Goal: Task Accomplishment & Management: Manage account settings

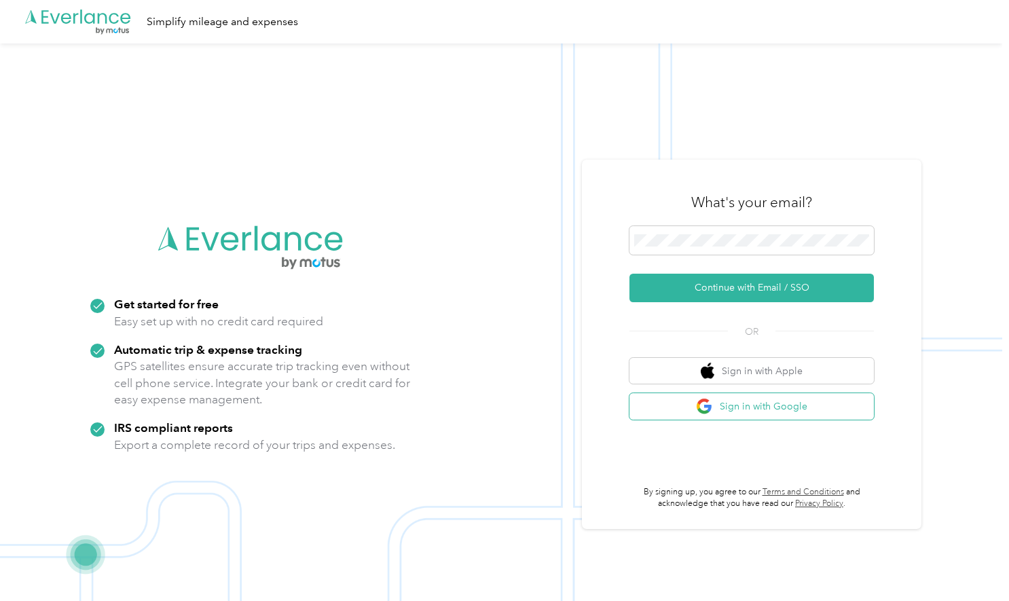
click at [779, 402] on button "Sign in with Google" at bounding box center [751, 406] width 244 height 26
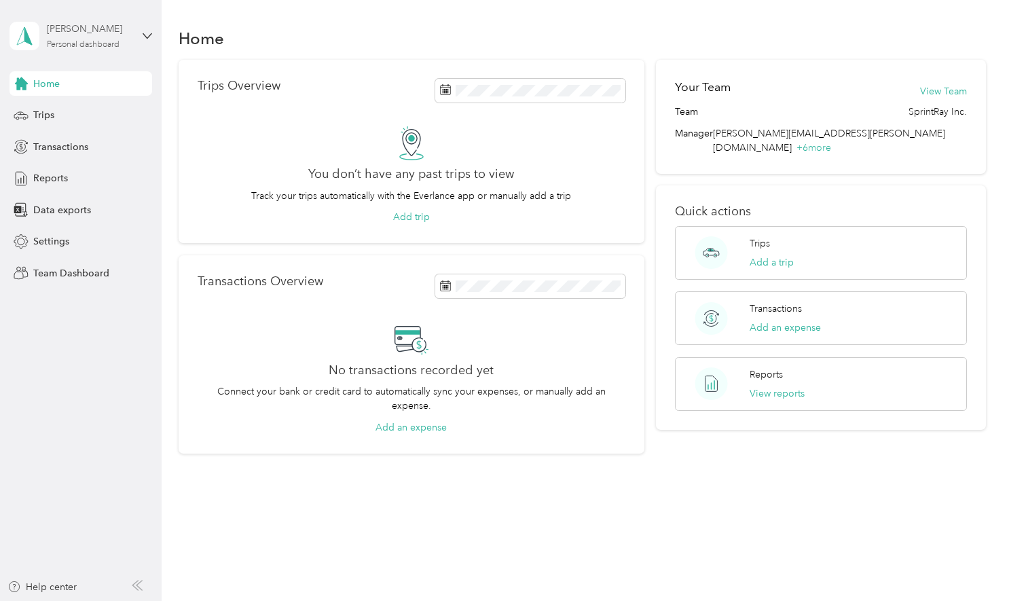
click at [110, 34] on div "Jennifer Killian" at bounding box center [89, 29] width 85 height 14
click at [105, 107] on div "Team dashboard" at bounding box center [229, 105] width 420 height 24
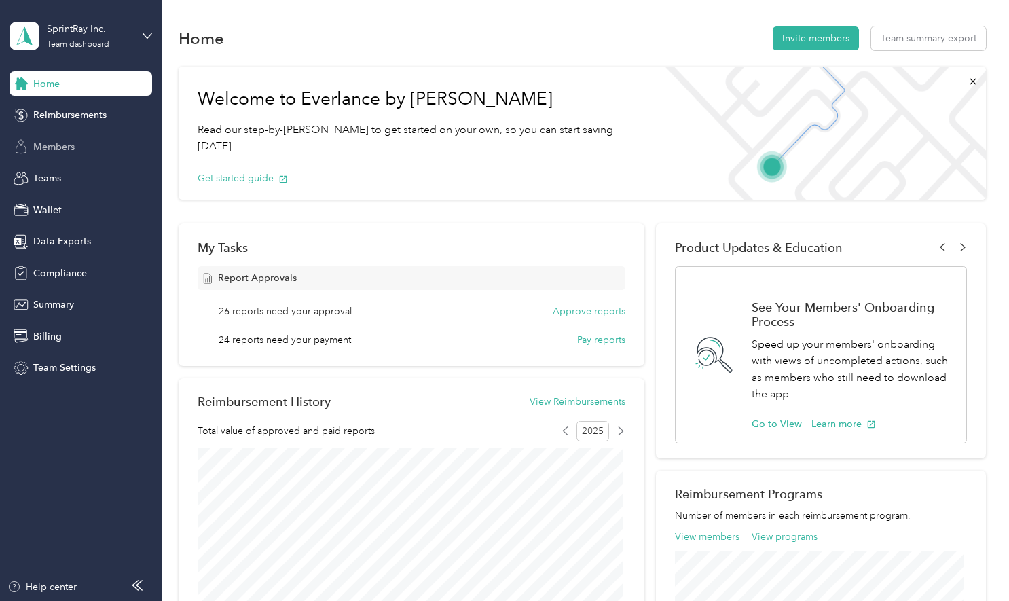
click at [56, 138] on div "Members" at bounding box center [81, 146] width 143 height 24
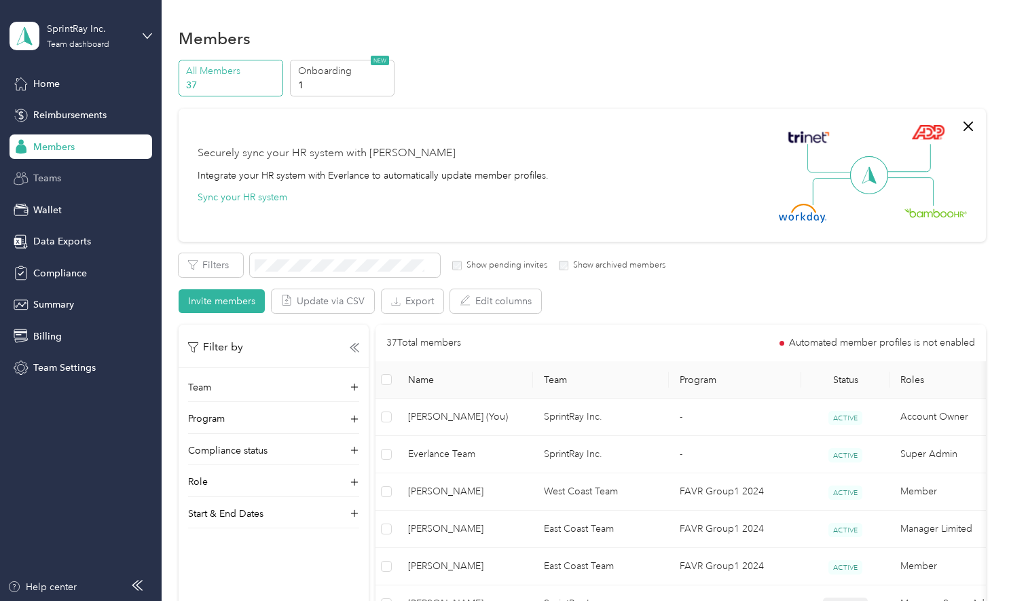
click at [71, 181] on div "Teams" at bounding box center [81, 178] width 143 height 24
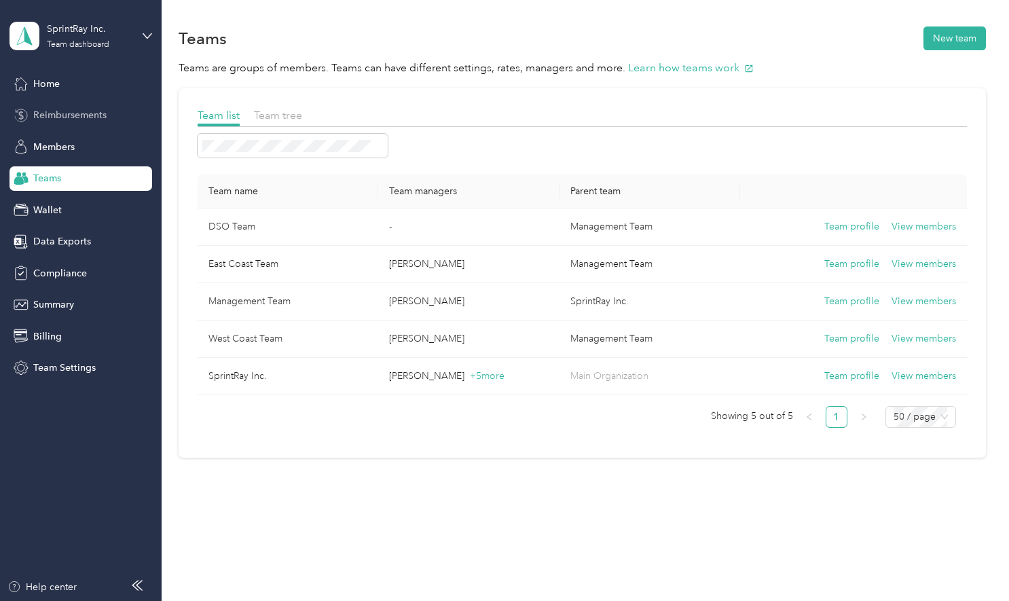
click at [64, 114] on span "Reimbursements" at bounding box center [69, 115] width 73 height 14
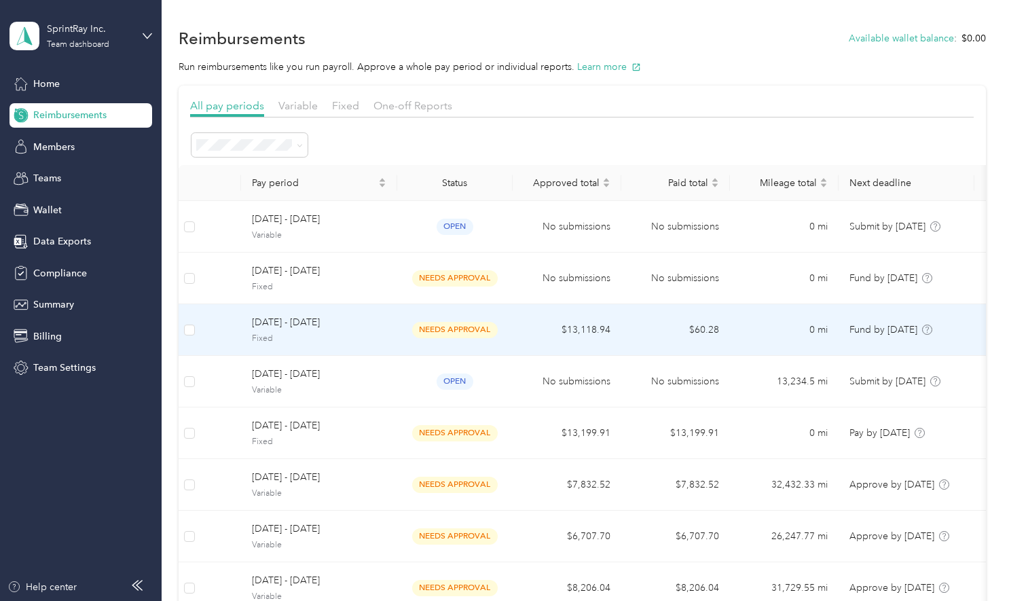
click at [316, 337] on span "Fixed" at bounding box center [319, 339] width 134 height 12
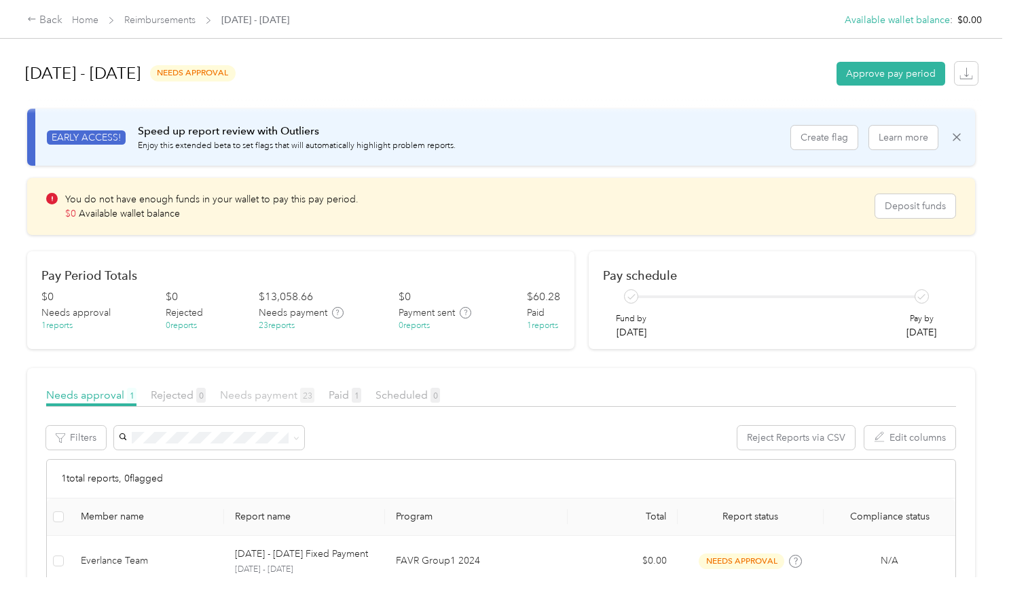
click at [277, 397] on span "Needs payment 23" at bounding box center [267, 394] width 94 height 13
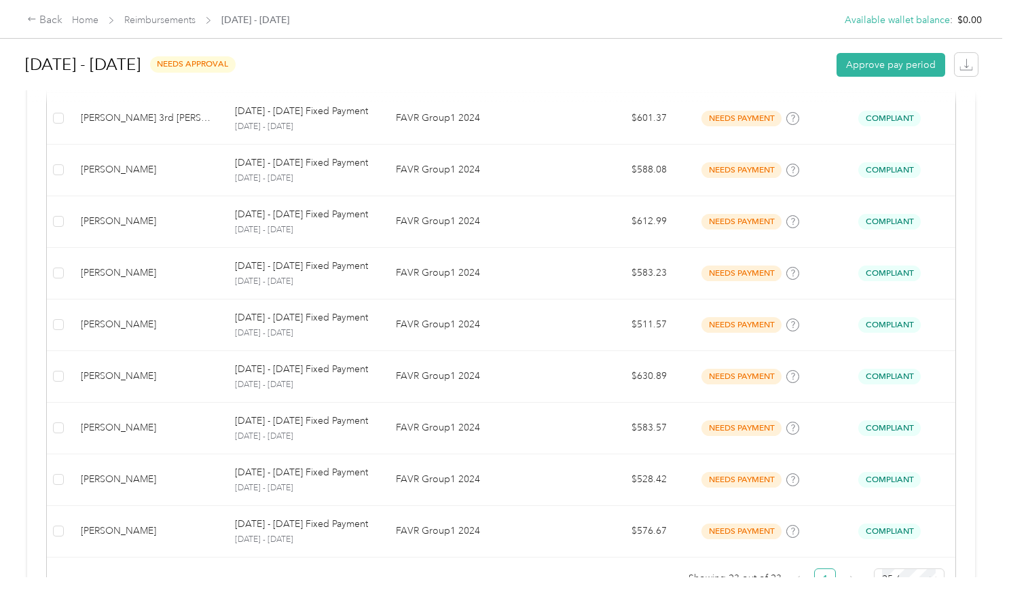
scroll to position [229, 0]
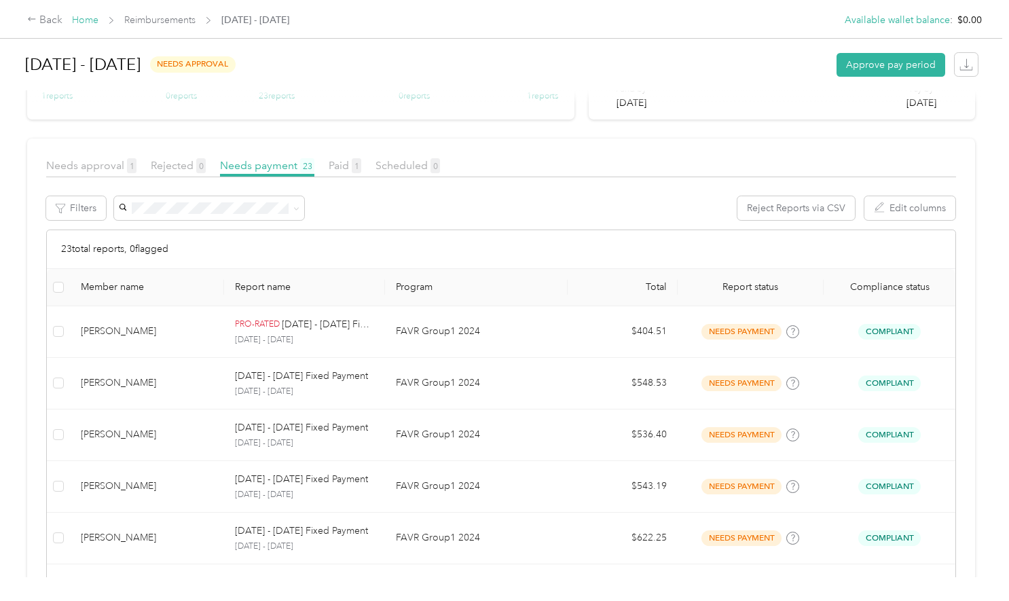
click at [96, 22] on link "Home" at bounding box center [85, 20] width 26 height 12
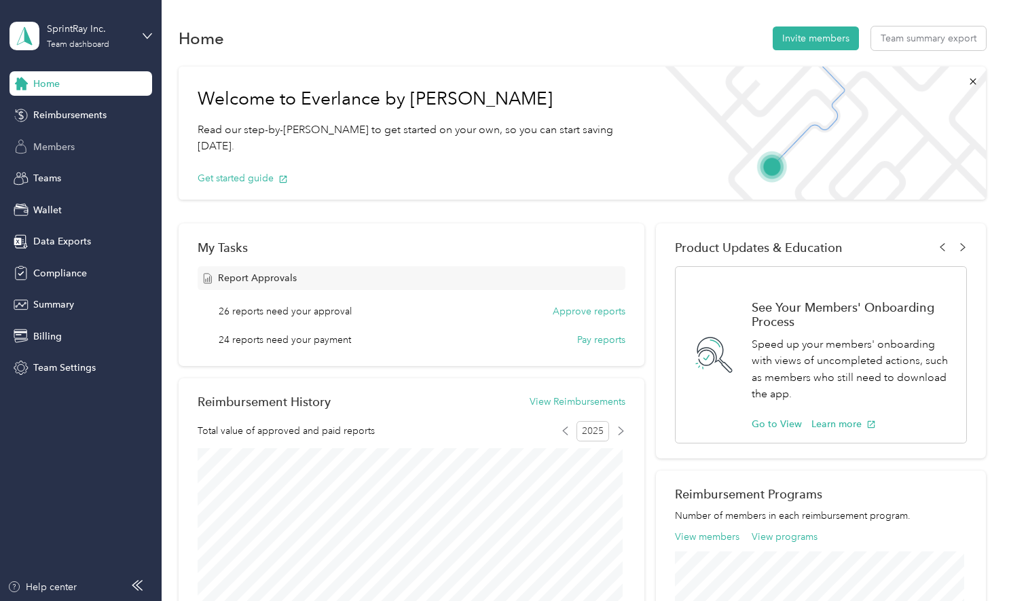
click at [57, 148] on span "Members" at bounding box center [53, 147] width 41 height 14
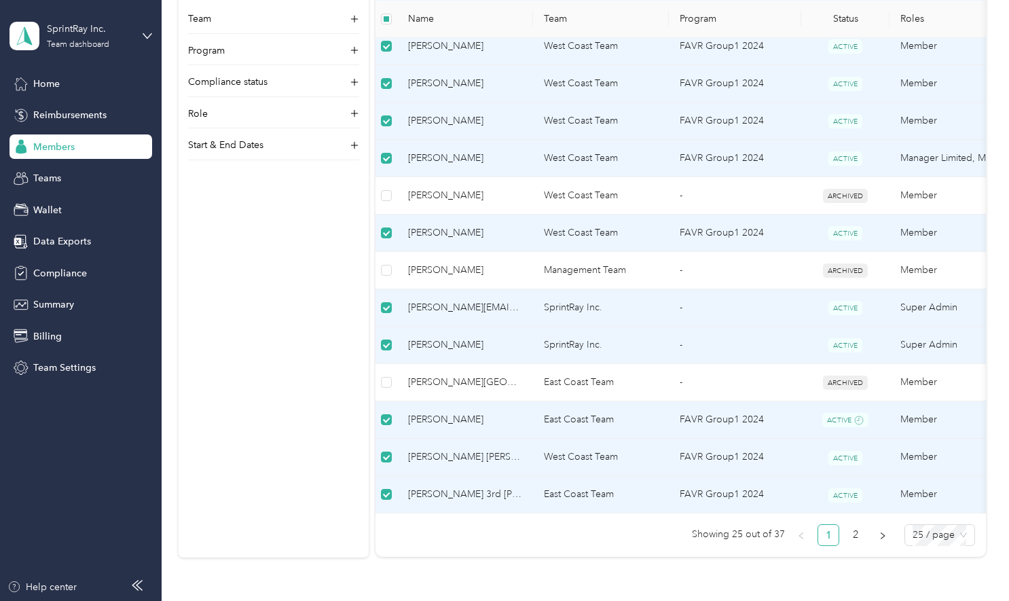
scroll to position [890, 0]
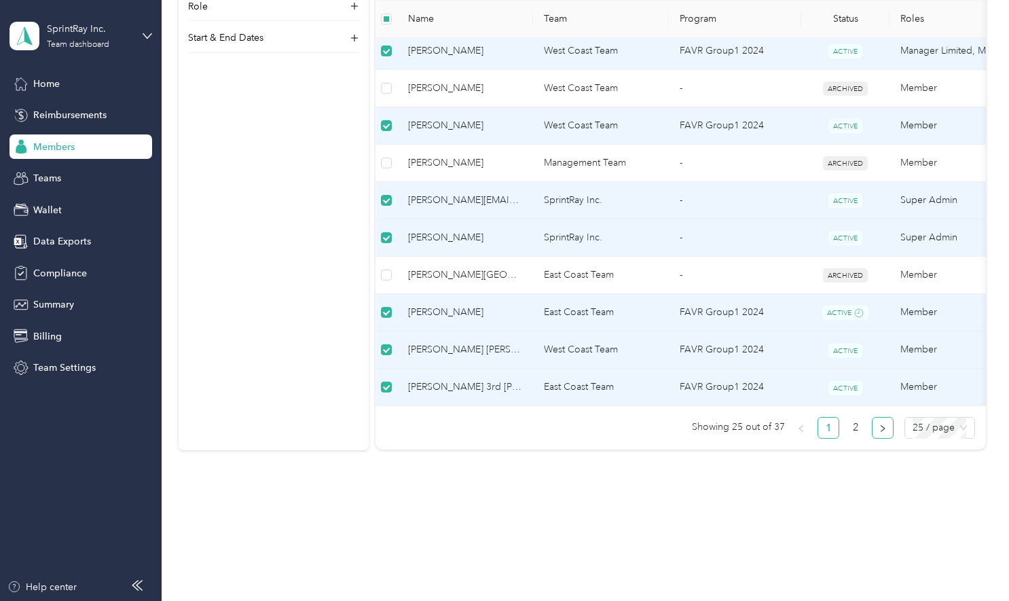
click at [882, 437] on button "button" at bounding box center [882, 428] width 22 height 22
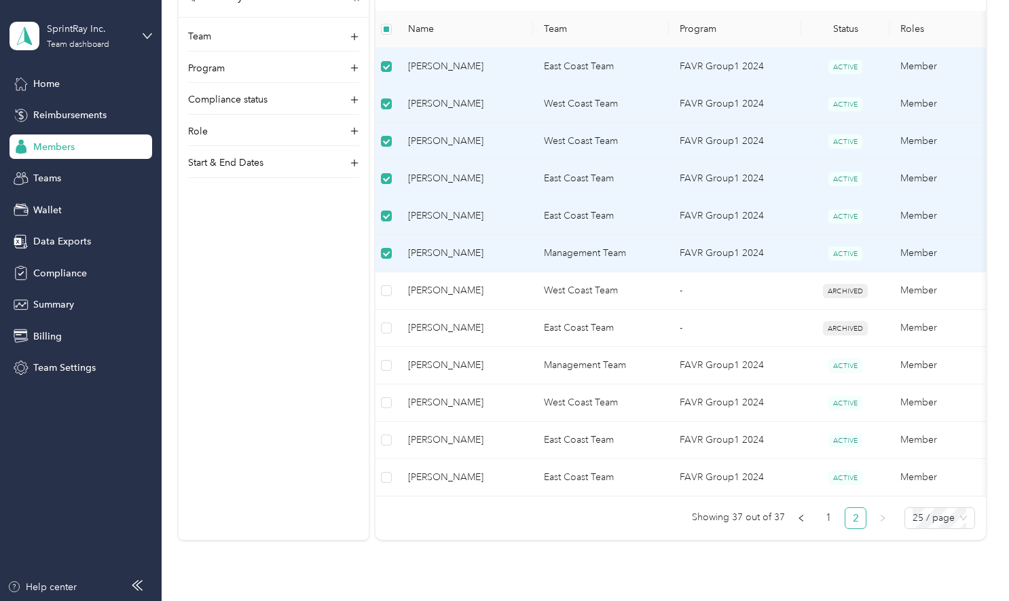
scroll to position [322, 0]
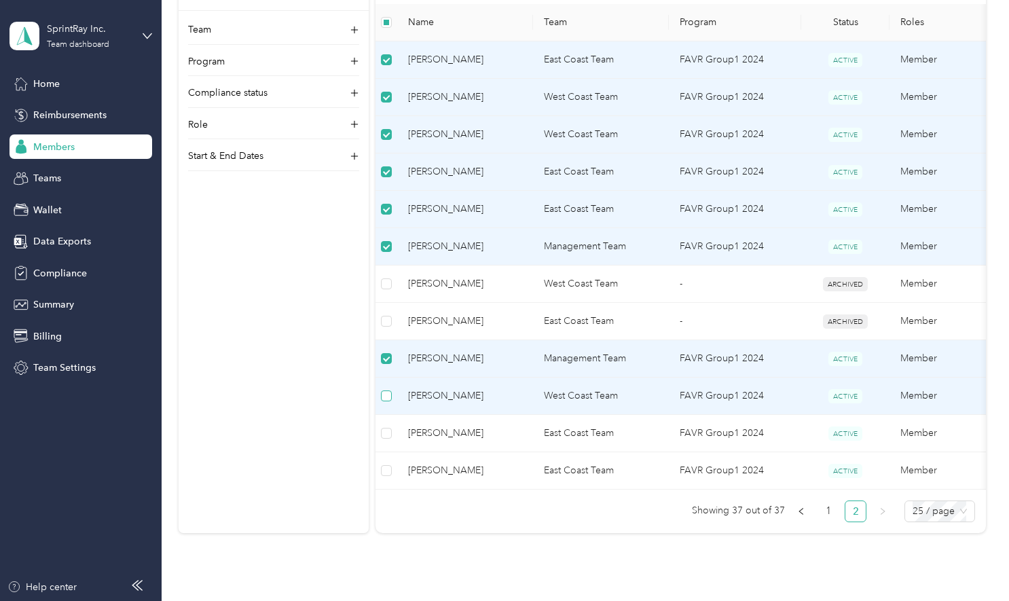
click at [384, 388] on label at bounding box center [386, 395] width 11 height 15
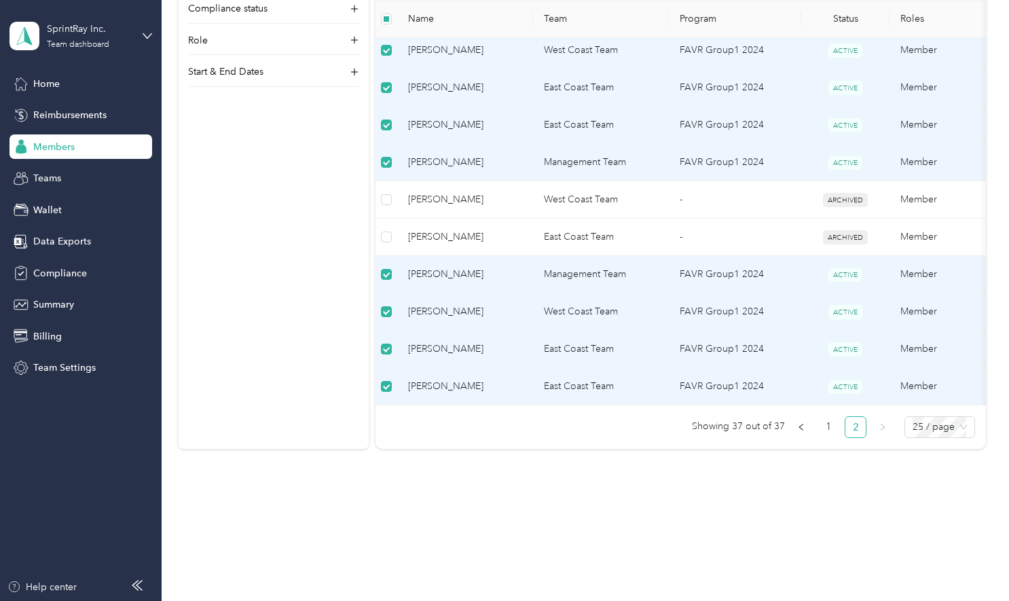
scroll to position [412, 0]
click at [828, 423] on link "1" at bounding box center [828, 427] width 20 height 20
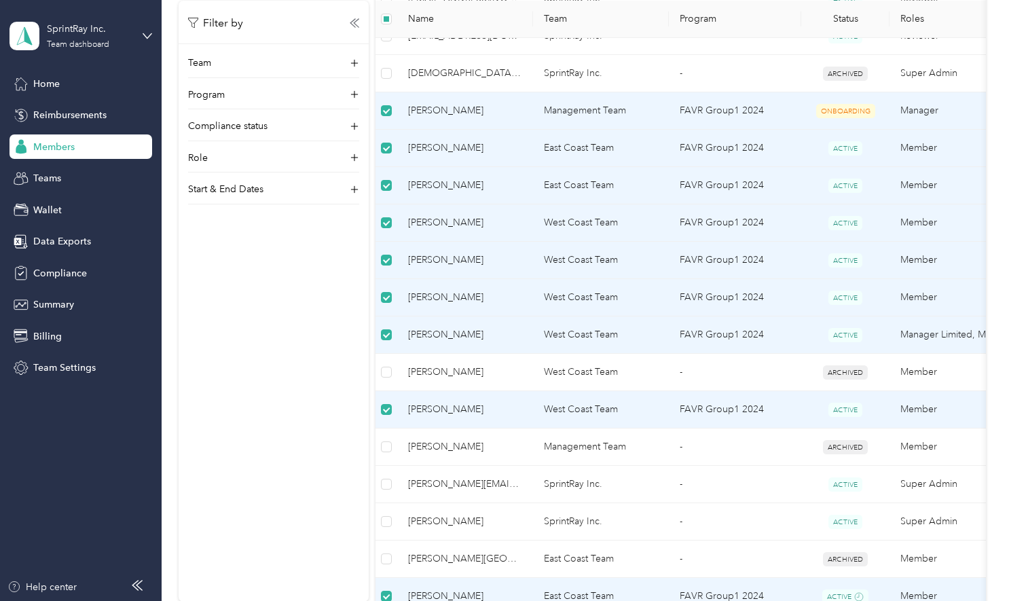
scroll to position [611, 0]
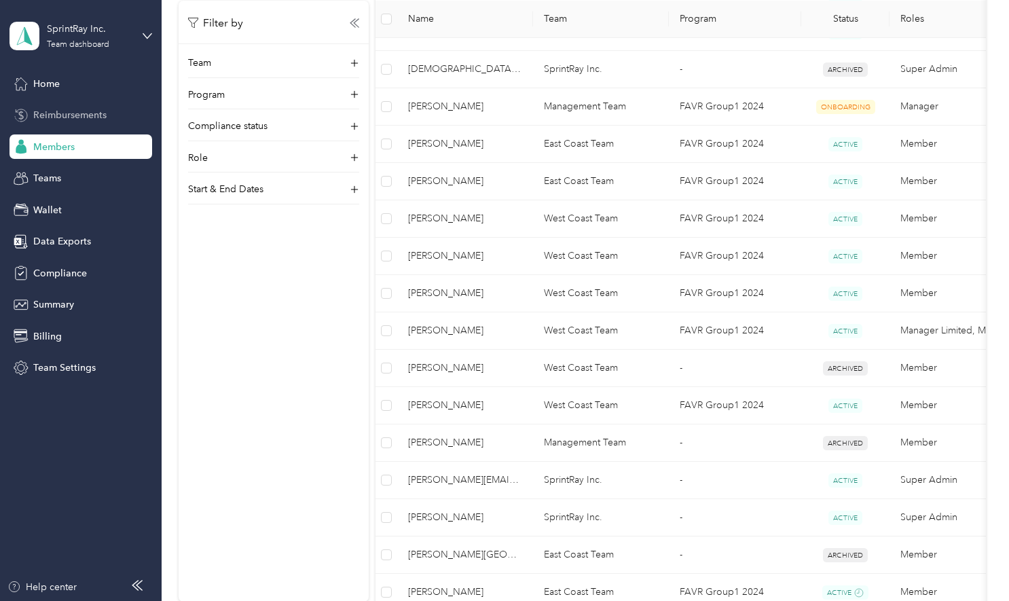
click at [79, 119] on span "Reimbursements" at bounding box center [69, 115] width 73 height 14
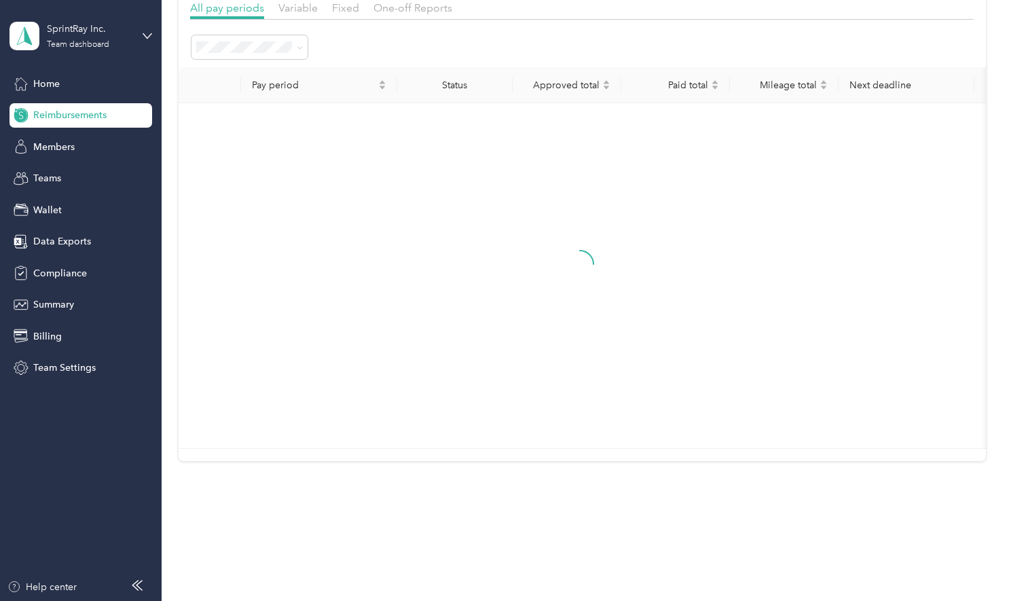
scroll to position [319, 0]
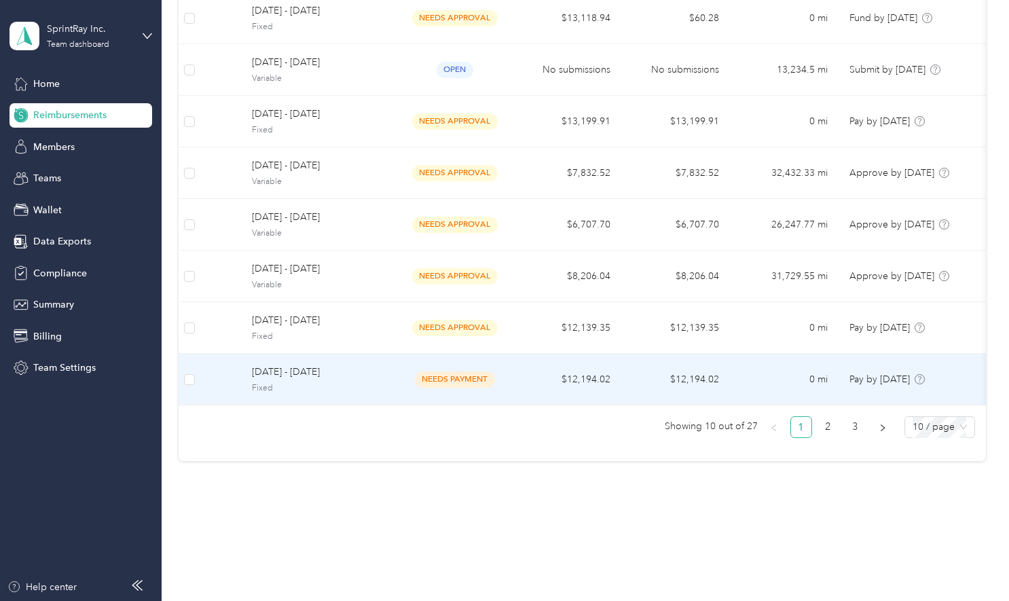
click at [285, 364] on span "May 1 - 31, 2025" at bounding box center [319, 371] width 134 height 15
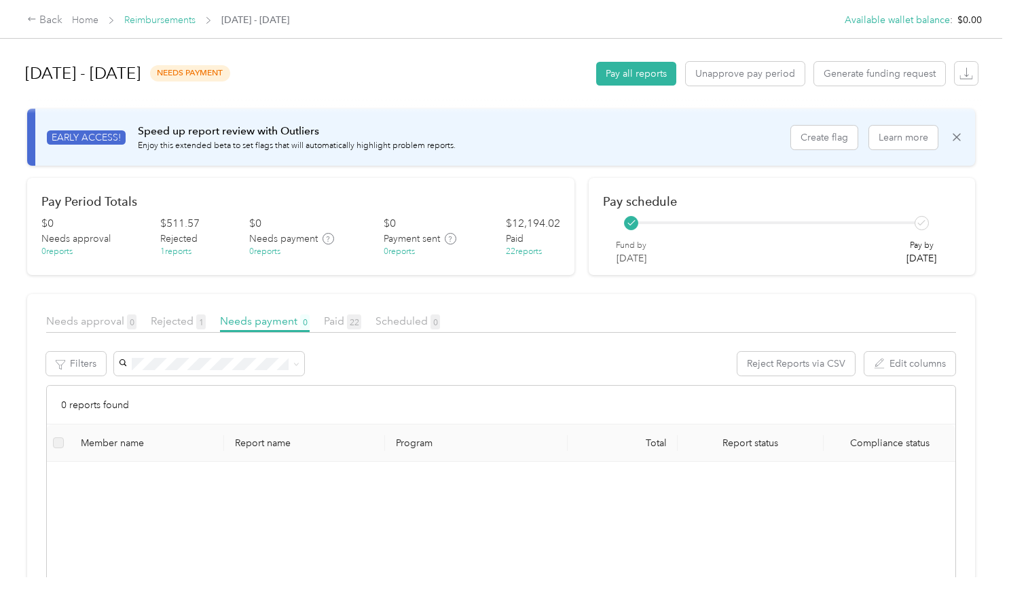
click at [151, 20] on link "Reimbursements" at bounding box center [159, 20] width 71 height 12
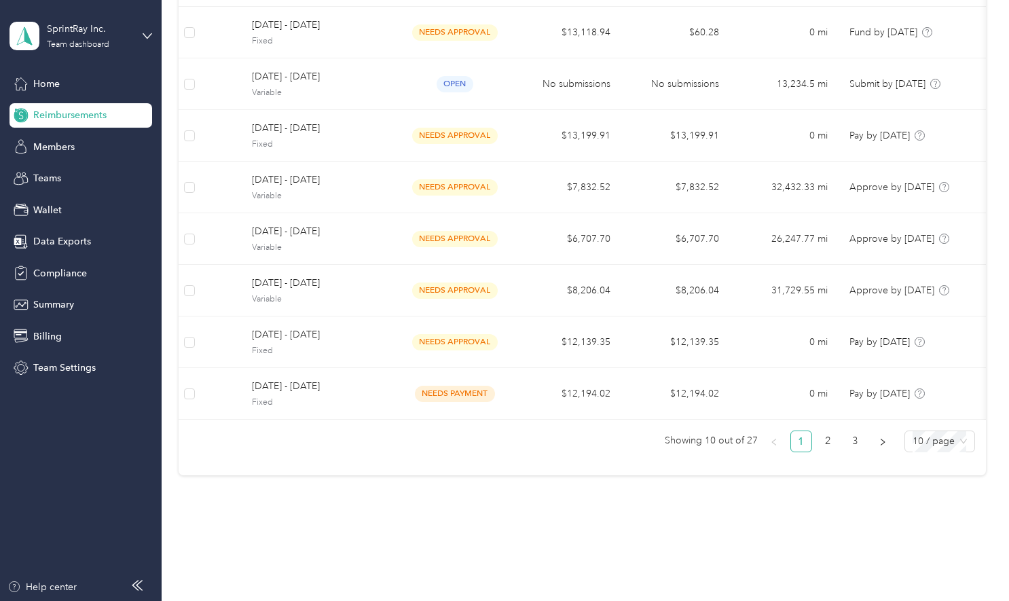
scroll to position [319, 0]
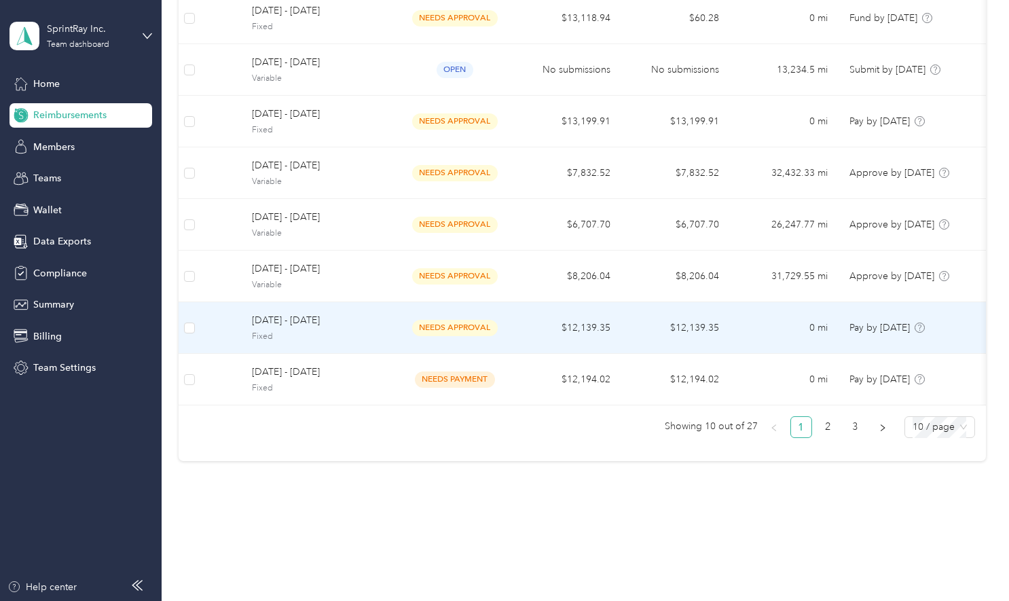
click at [288, 316] on span "June 1 - 30, 2025" at bounding box center [319, 320] width 134 height 15
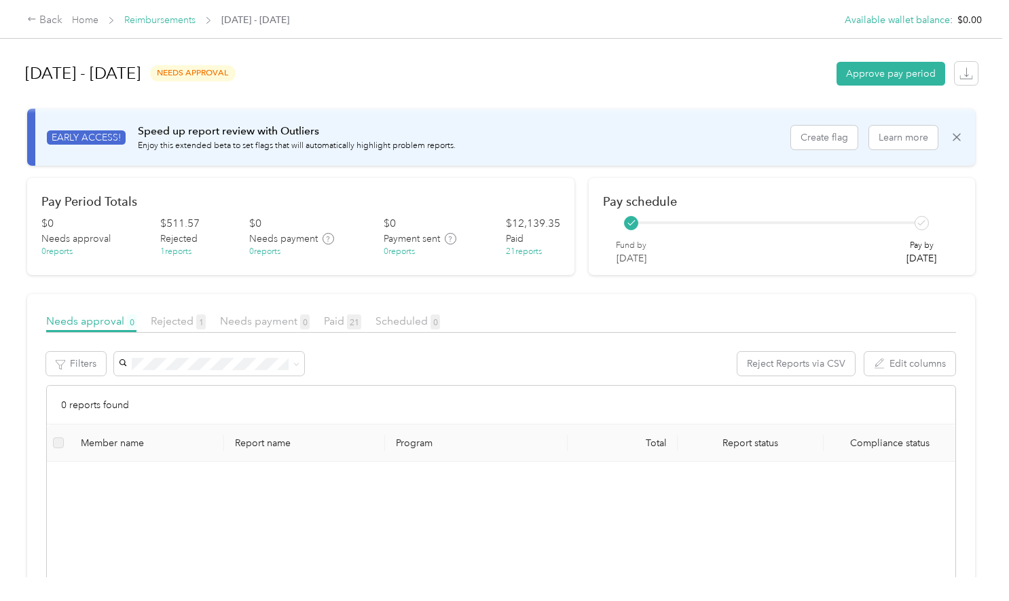
click at [143, 24] on link "Reimbursements" at bounding box center [159, 20] width 71 height 12
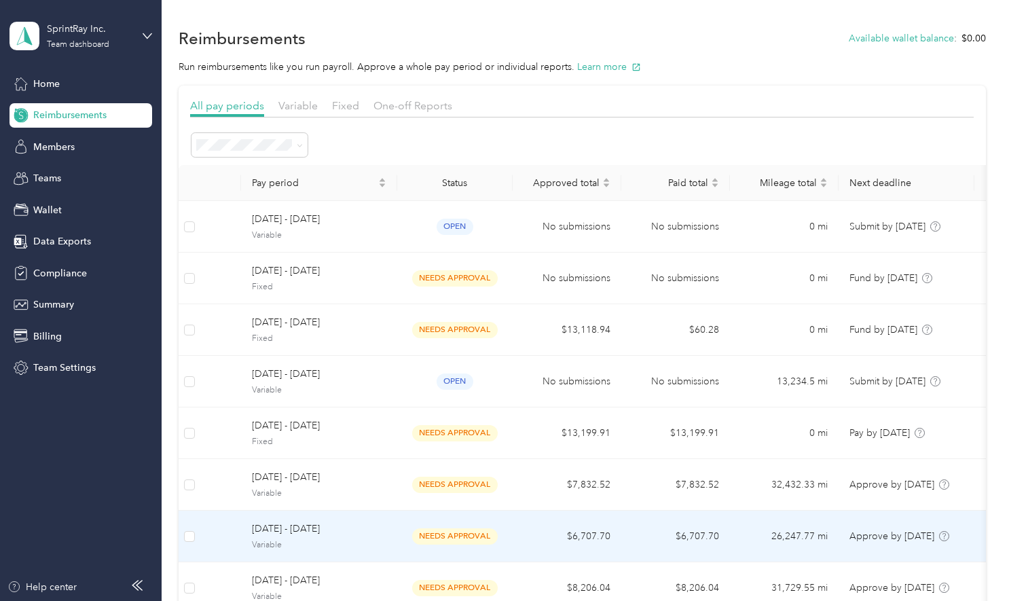
click at [330, 532] on span "July 1 - 31, 2025" at bounding box center [319, 528] width 134 height 15
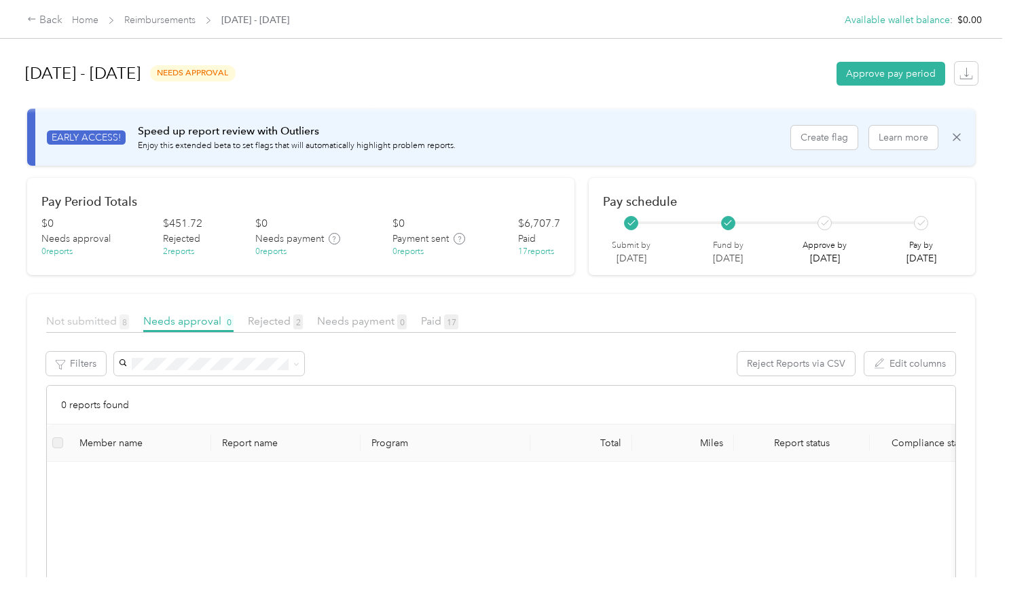
click at [69, 320] on span "Not submitted 8" at bounding box center [87, 320] width 83 height 13
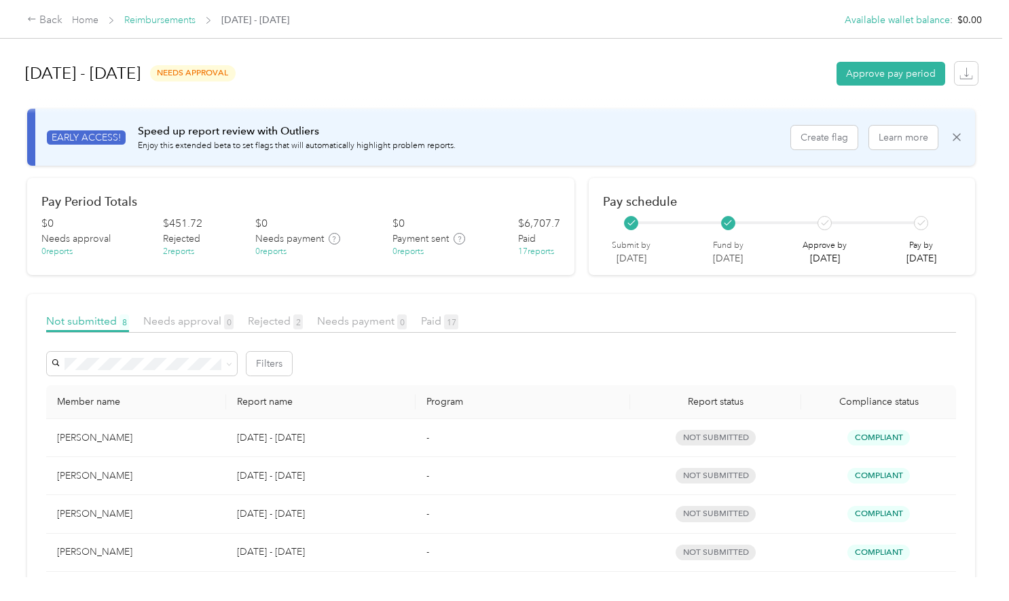
click at [163, 19] on link "Reimbursements" at bounding box center [159, 20] width 71 height 12
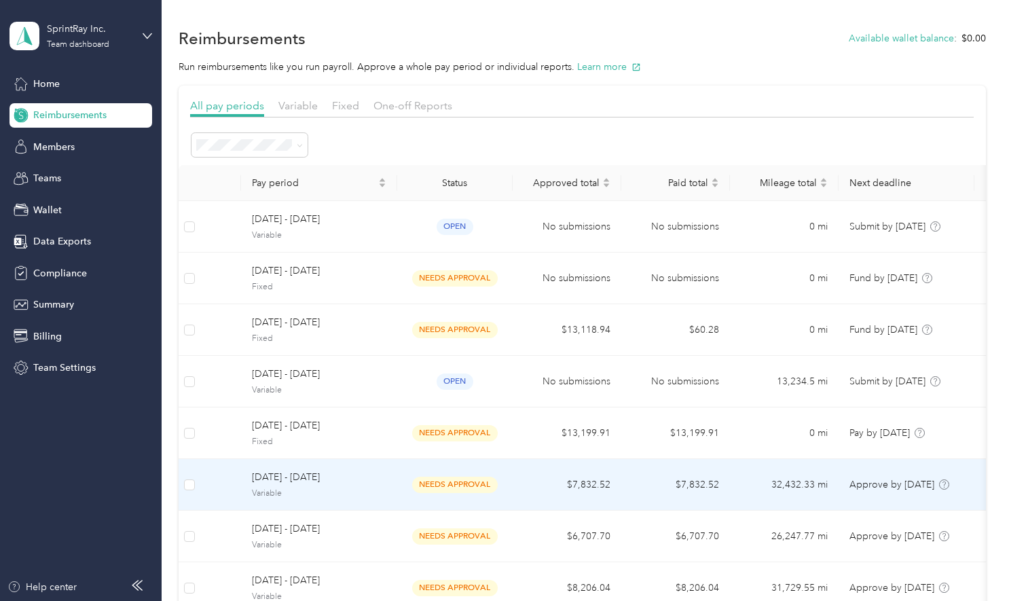
click at [281, 478] on span "August 1 - 31, 2025" at bounding box center [319, 477] width 134 height 15
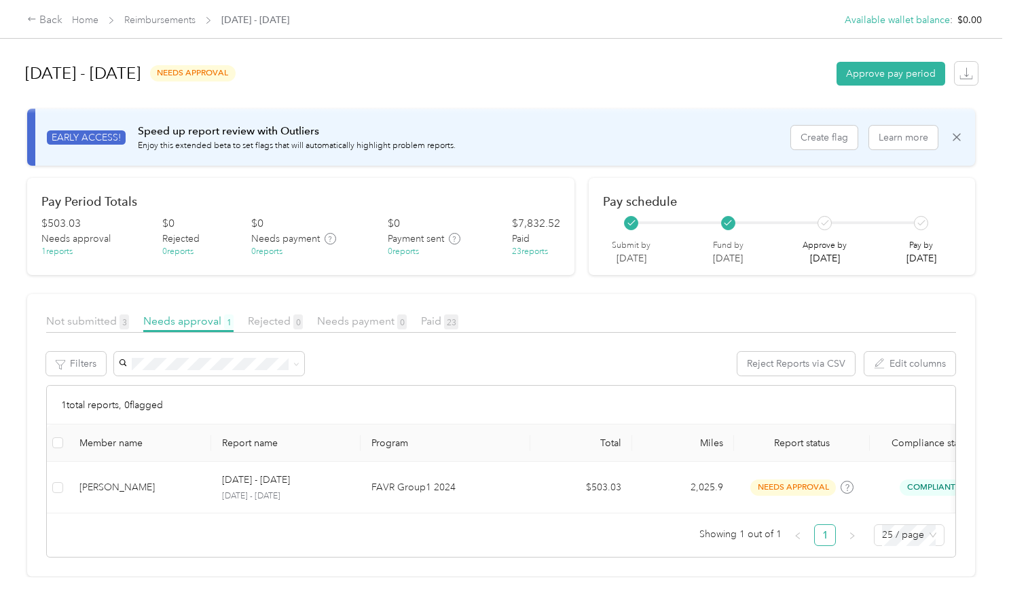
click at [83, 312] on article "Not submitted 3 Needs approval 1 Rejected 0 Needs payment 0 Paid 23 Filters Rej…" at bounding box center [500, 435] width 947 height 282
click at [86, 319] on span "Not submitted 3" at bounding box center [87, 320] width 83 height 13
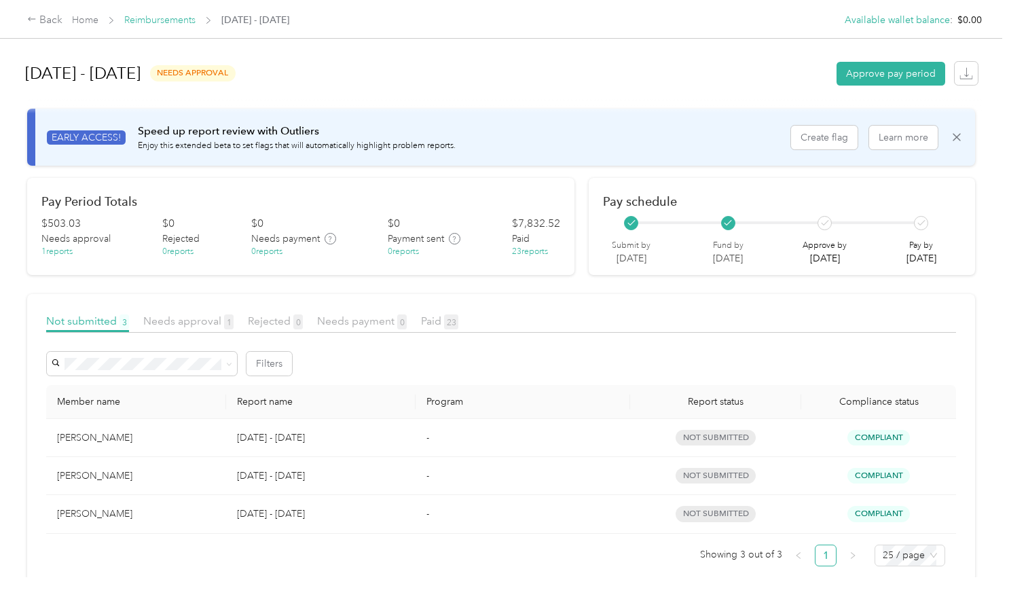
click at [169, 16] on link "Reimbursements" at bounding box center [159, 20] width 71 height 12
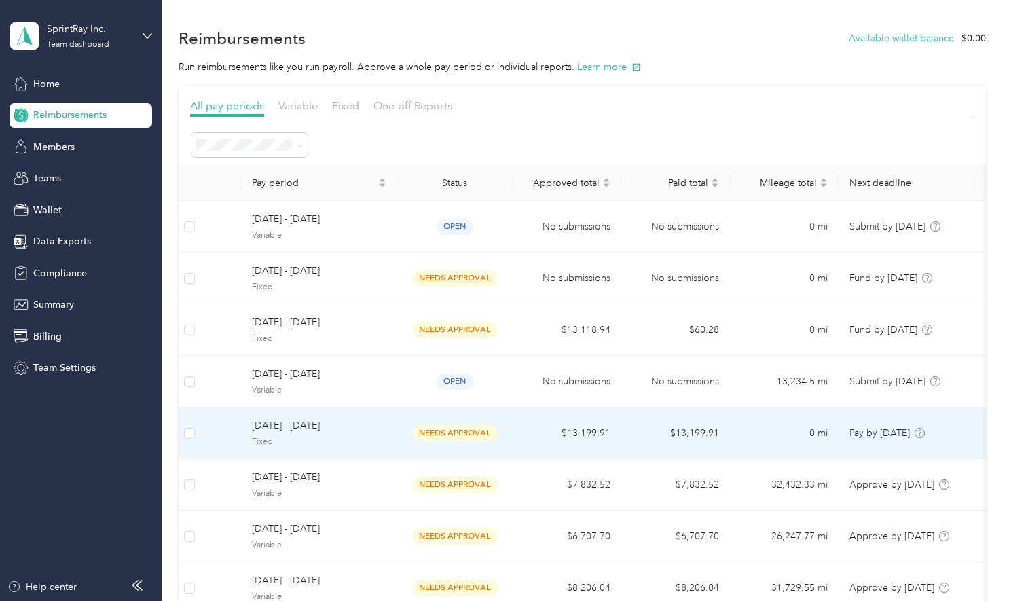
click at [315, 449] on td "August 1 - 31, 2025 Fixed" at bounding box center [319, 433] width 156 height 52
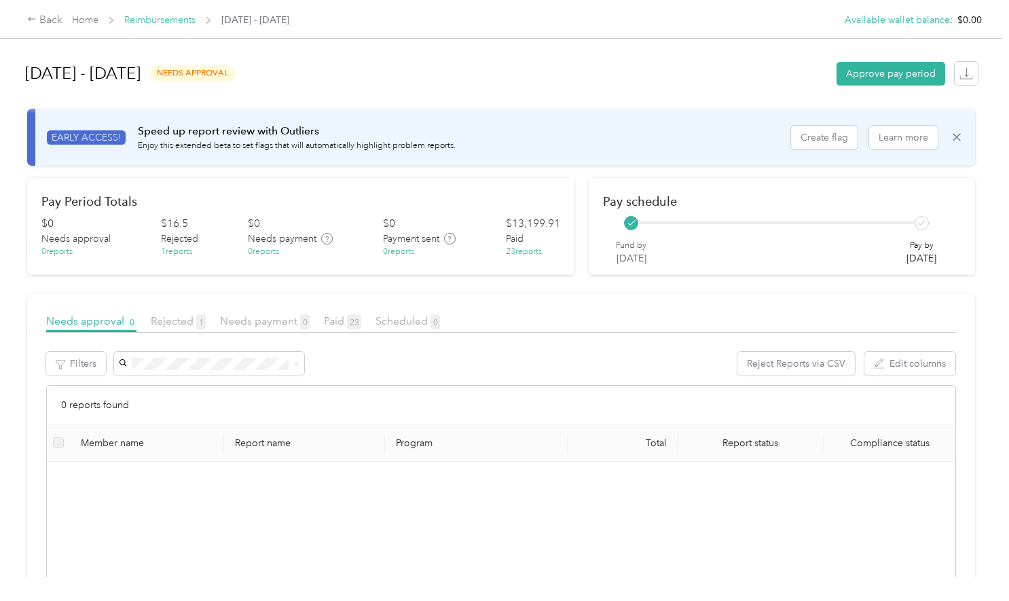
click at [166, 18] on link "Reimbursements" at bounding box center [159, 20] width 71 height 12
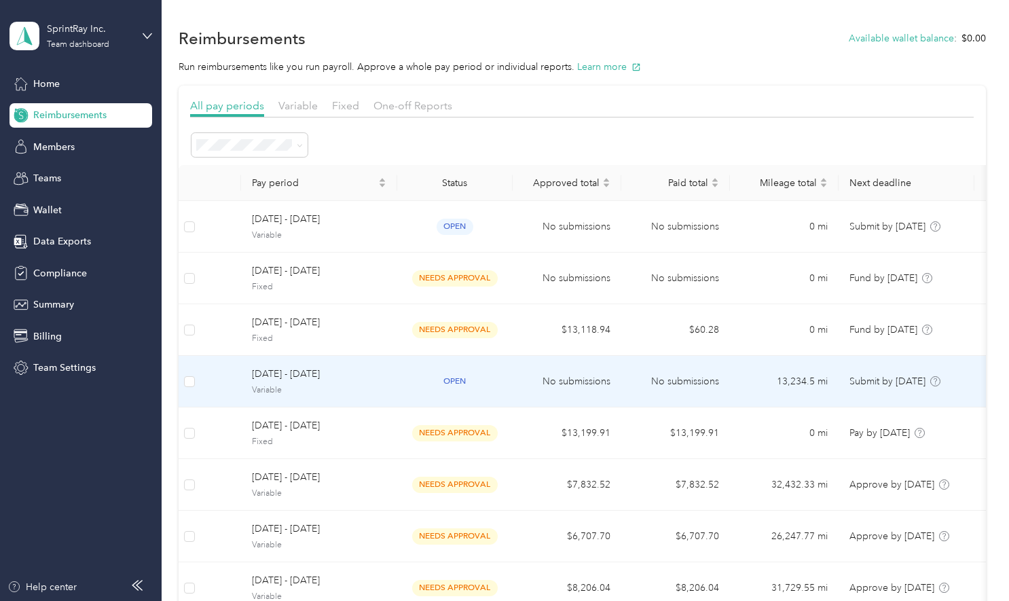
click at [270, 392] on span "Variable" at bounding box center [319, 390] width 134 height 12
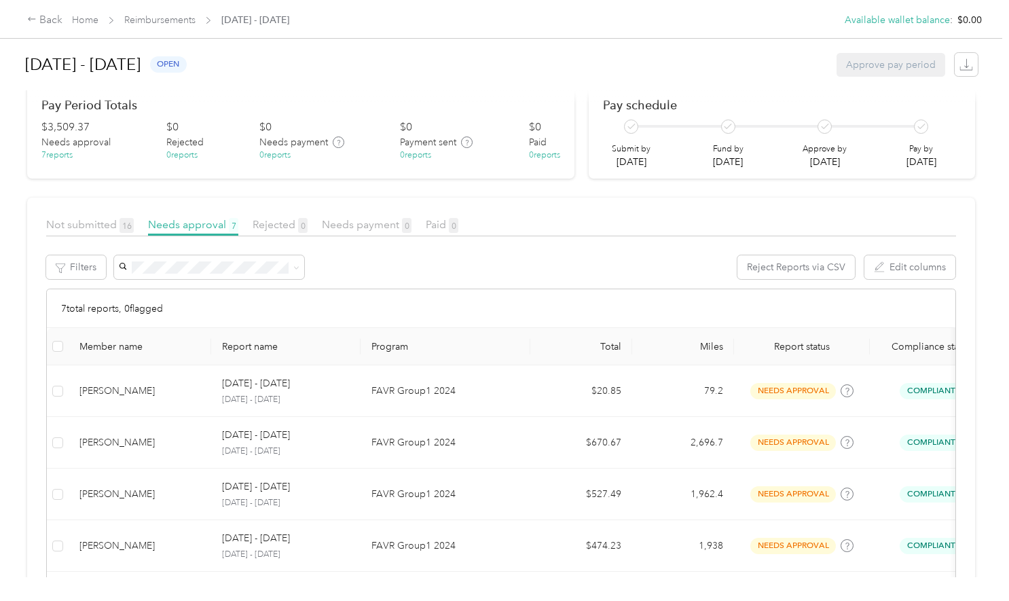
scroll to position [82, 0]
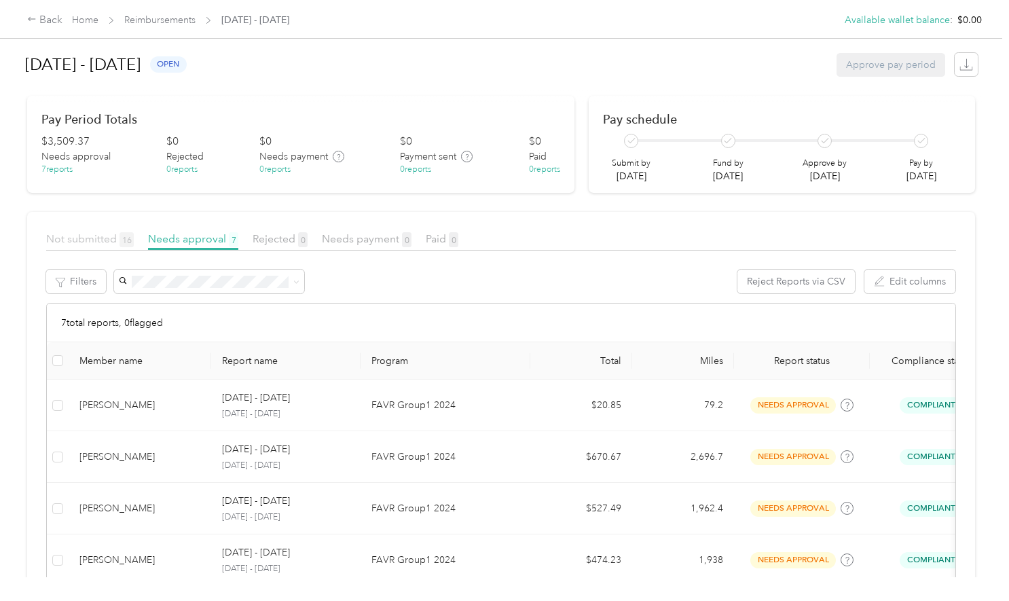
click at [89, 236] on span "Not submitted 16" at bounding box center [90, 238] width 88 height 13
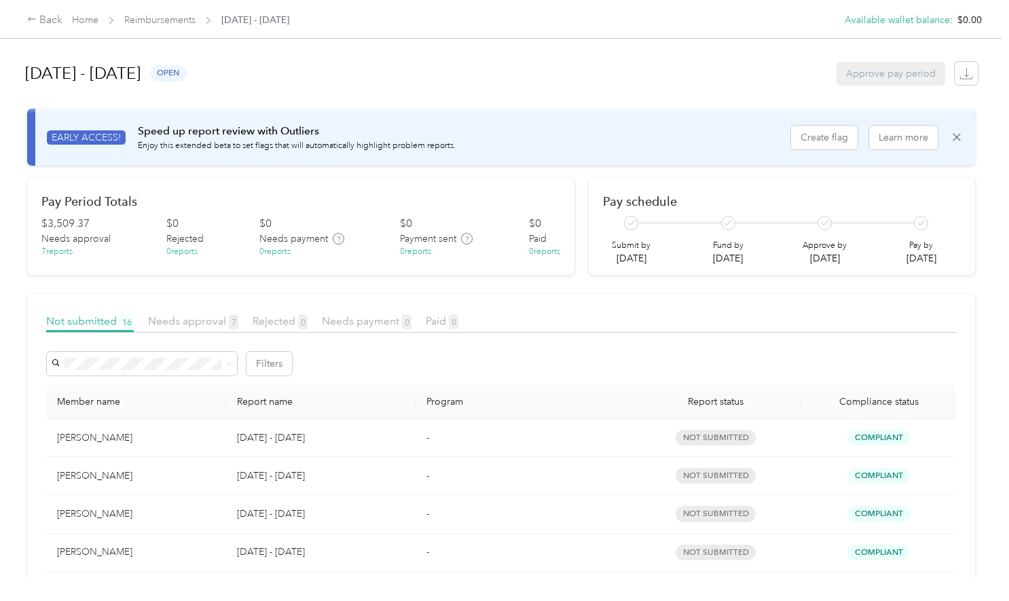
click at [185, 26] on span "Reimbursements" at bounding box center [159, 20] width 71 height 14
click at [136, 23] on link "Reimbursements" at bounding box center [159, 20] width 71 height 12
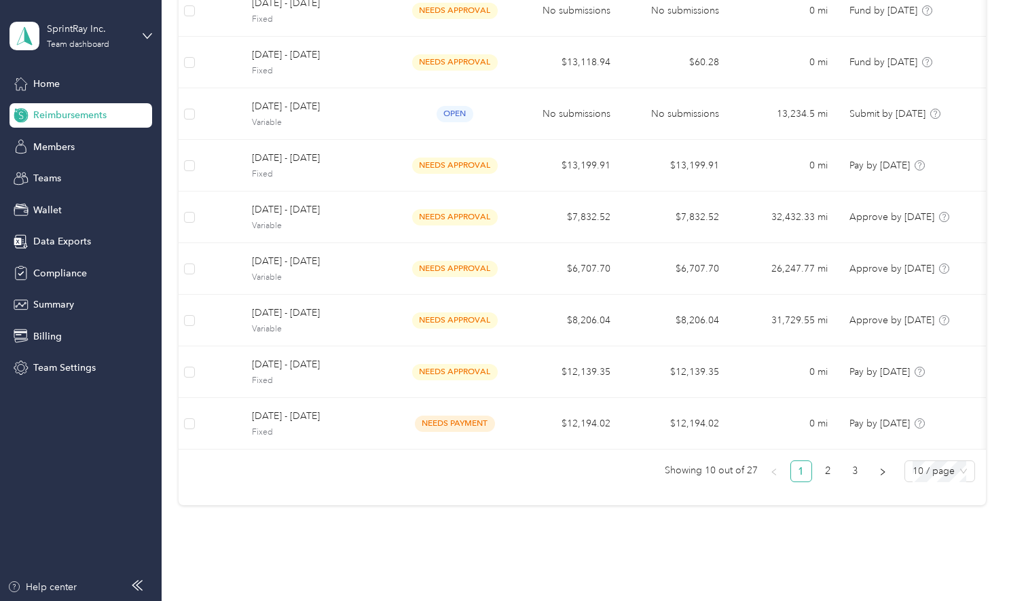
scroll to position [319, 0]
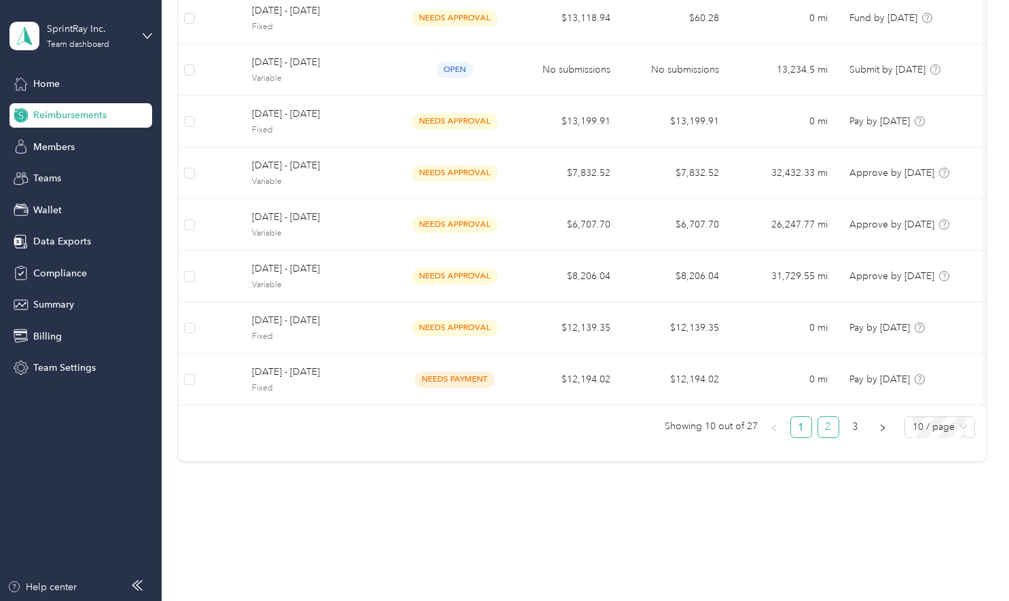
click at [825, 422] on link "2" at bounding box center [828, 427] width 20 height 20
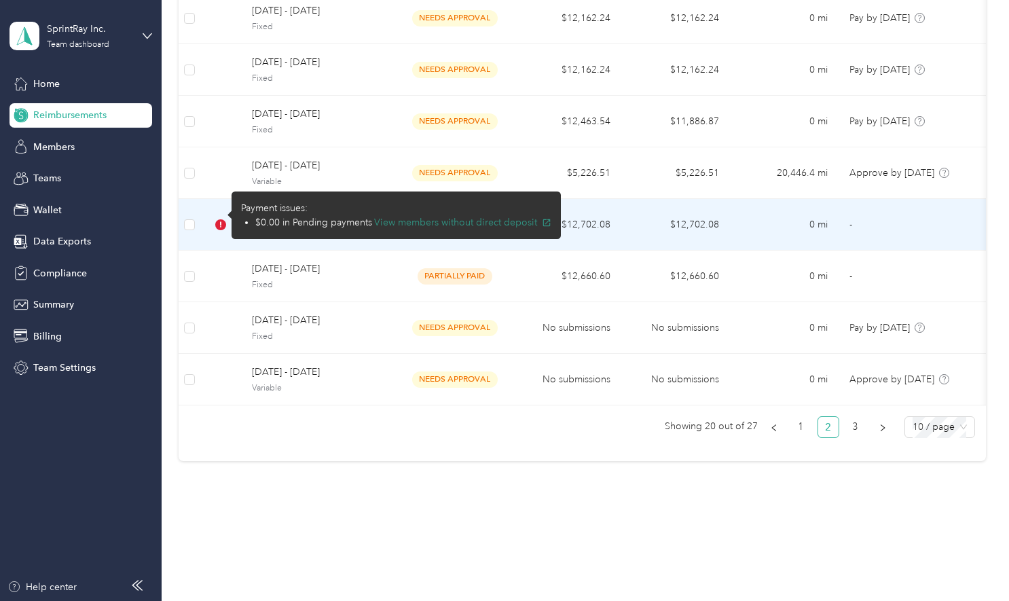
click at [406, 226] on button "View members without direct deposit" at bounding box center [462, 222] width 177 height 14
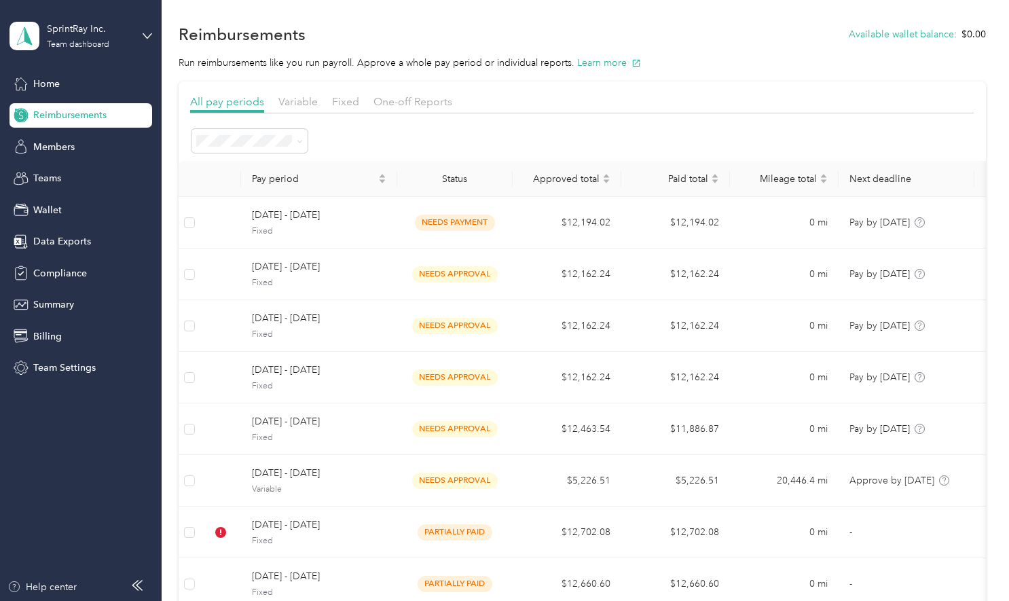
scroll to position [0, 0]
